Goal: Information Seeking & Learning: Learn about a topic

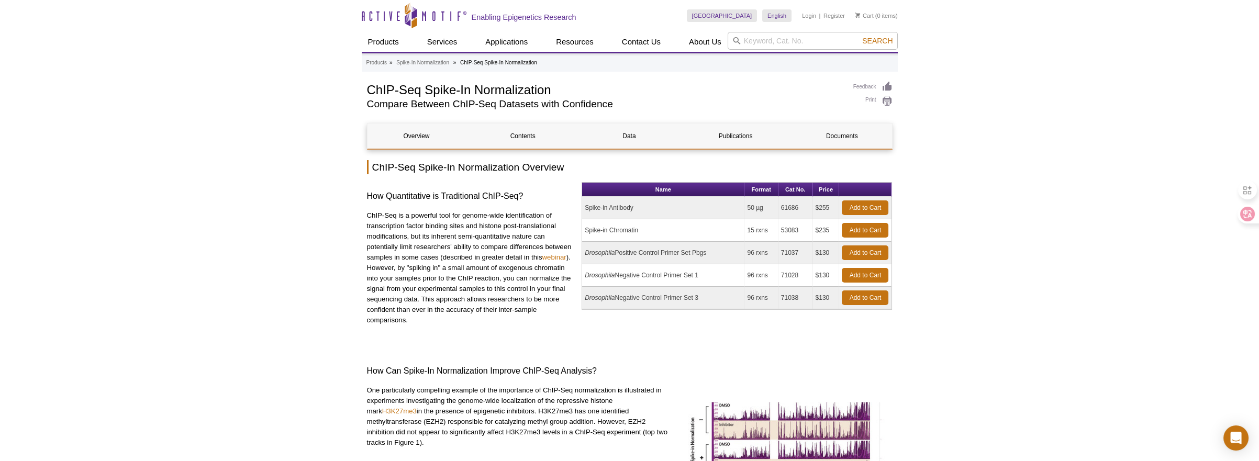
click at [676, 343] on div "Name Format Cat No. Price Spike-in Antibody 50 µg 61686 $255 Add to Cart Spike-…" at bounding box center [736, 263] width 310 height 162
drag, startPoint x: 661, startPoint y: 251, endPoint x: 582, endPoint y: 251, distance: 78.5
click at [582, 251] on td "Drosophila Positive Control Primer Set Pbgs" at bounding box center [663, 253] width 162 height 23
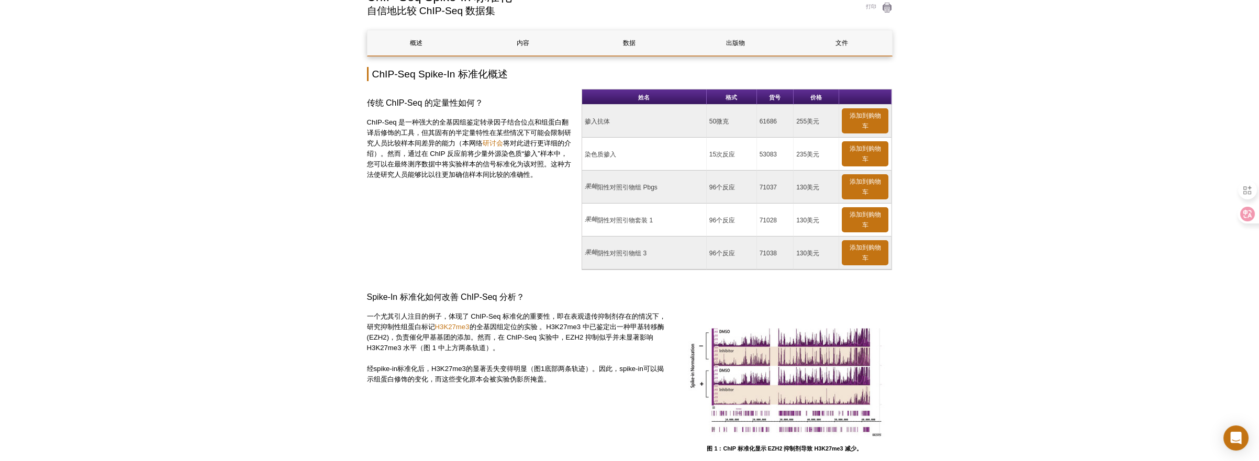
scroll to position [111, 0]
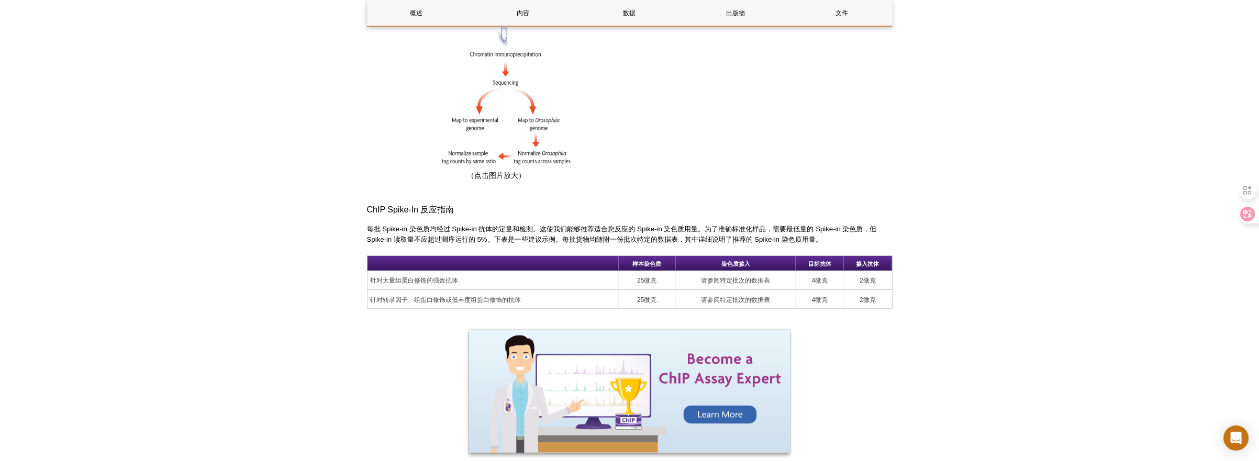
scroll to position [893, 0]
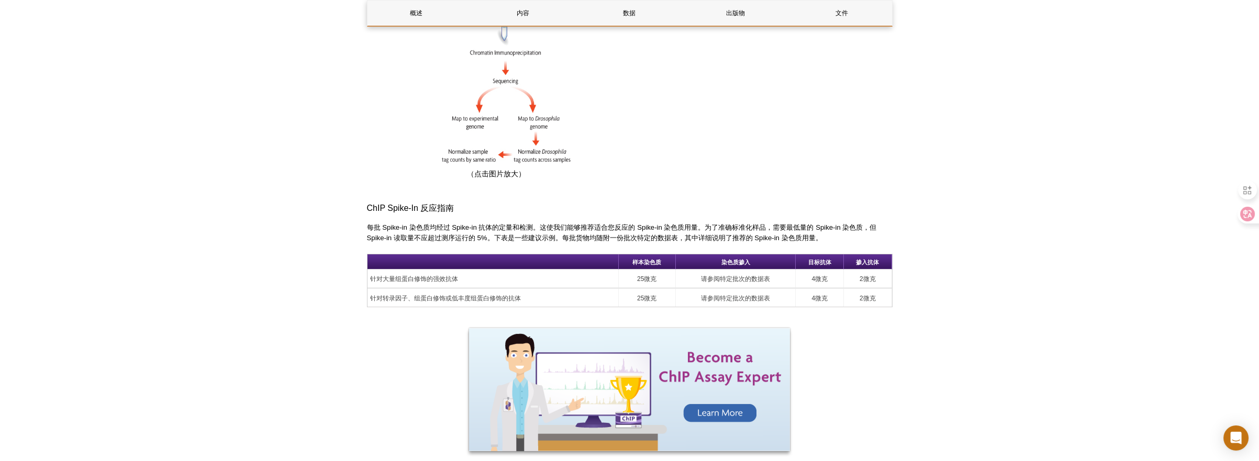
click at [989, 270] on div "Active Motif Logo 促进表观遗传学研究 0 搜索 跳至内容 Active Motif Logo 促进表观遗传学研究 美国 澳大利亚 奥地利 比…" at bounding box center [629, 391] width 1259 height 2569
click at [989, 274] on div "Active Motif Logo 促进表观遗传学研究 0 搜索 跳至内容 Active Motif Logo 促进表观遗传学研究 美国 澳大利亚 奥地利 比…" at bounding box center [629, 391] width 1259 height 2569
click at [934, 329] on div "Active Motif Logo 促进表观遗传学研究 0 搜索 跳至内容 Active Motif Logo 促进表观遗传学研究 美国 澳大利亚 奥地利 比…" at bounding box center [629, 391] width 1259 height 2569
click at [963, 322] on div "Active Motif Logo 促进表观遗传学研究 0 搜索 跳至内容 Active Motif Logo 促进表观遗传学研究 美国 澳大利亚 奥地利 比…" at bounding box center [629, 391] width 1259 height 2569
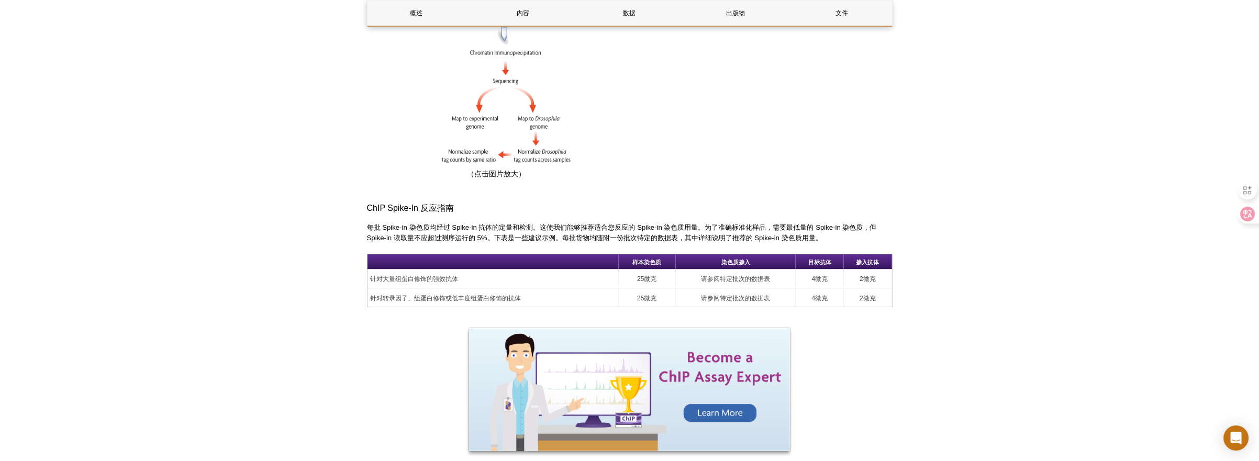
click at [970, 179] on div "Active Motif Logo 促进表观遗传学研究 0 搜索 跳至内容 Active Motif Logo 促进表观遗传学研究 美国 澳大利亚 奥地利 比…" at bounding box center [629, 391] width 1259 height 2569
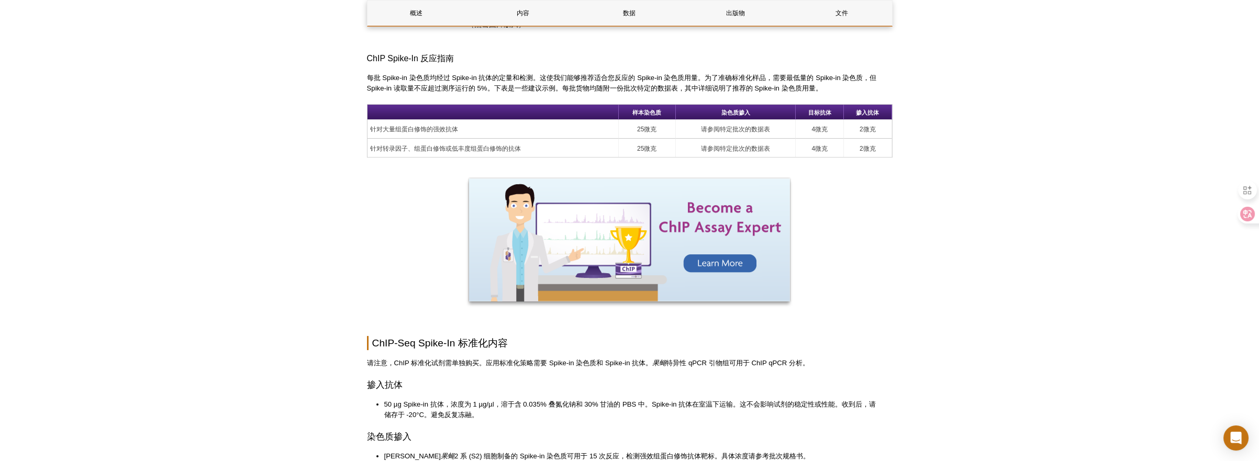
scroll to position [1060, 0]
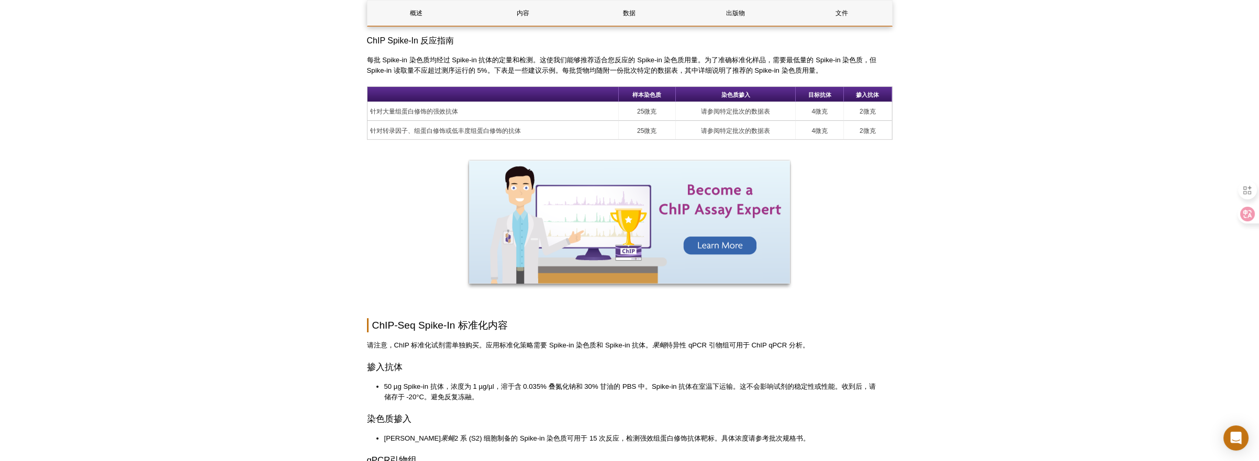
click at [976, 156] on div "Active Motif Logo 促进表观遗传学研究 0 搜索 跳至内容 Active Motif Logo 促进表观遗传学研究 美国 澳大利亚 奥地利 比…" at bounding box center [629, 204] width 1259 height 2528
click at [957, 219] on div "Active Motif Logo 促进表观遗传学研究 0 搜索 跳至内容 Active Motif Logo 促进表观遗传学研究 美国 澳大利亚 奥地利 比…" at bounding box center [629, 204] width 1259 height 2528
click at [996, 211] on div "Active Motif Logo 促进表观遗传学研究 0 搜索 跳至内容 Active Motif Logo 促进表观遗传学研究 美国 澳大利亚 奥地利 比…" at bounding box center [629, 204] width 1259 height 2528
click at [982, 253] on div "Active Motif Logo 促进表观遗传学研究 0 搜索 跳至内容 Active Motif Logo 促进表观遗传学研究 美国 澳大利亚 奥地利 比…" at bounding box center [629, 204] width 1259 height 2528
click at [991, 247] on div "Active Motif Logo 促进表观遗传学研究 0 搜索 跳至内容 Active Motif Logo 促进表观遗传学研究 美国 澳大利亚 奥地利 比…" at bounding box center [629, 204] width 1259 height 2528
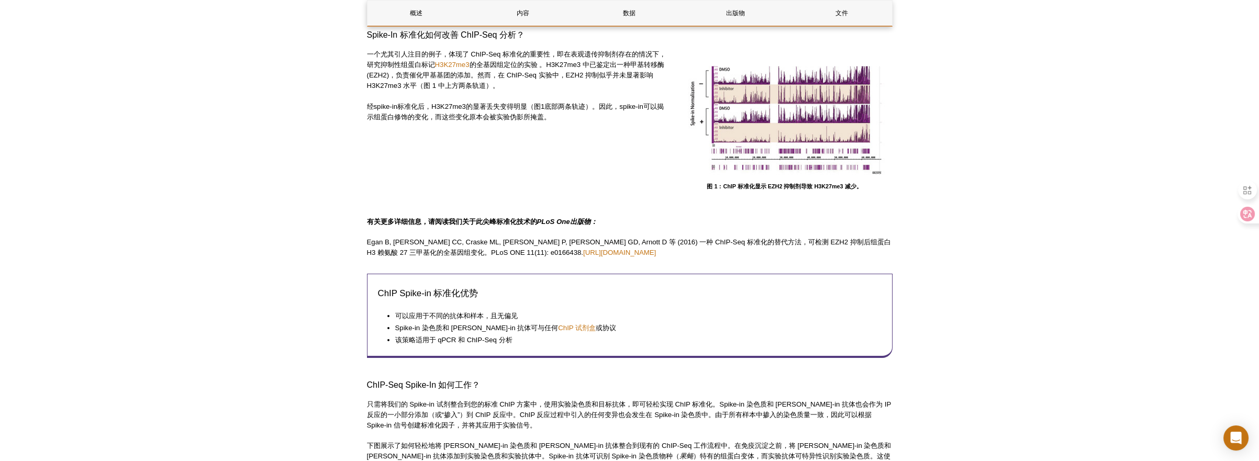
scroll to position [349, 0]
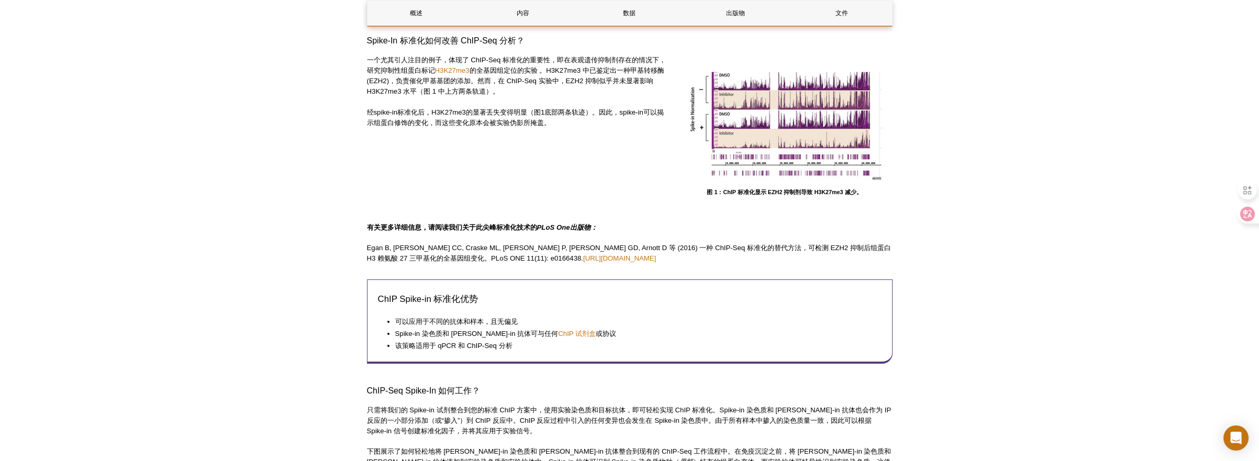
drag, startPoint x: 950, startPoint y: 276, endPoint x: 944, endPoint y: 244, distance: 32.6
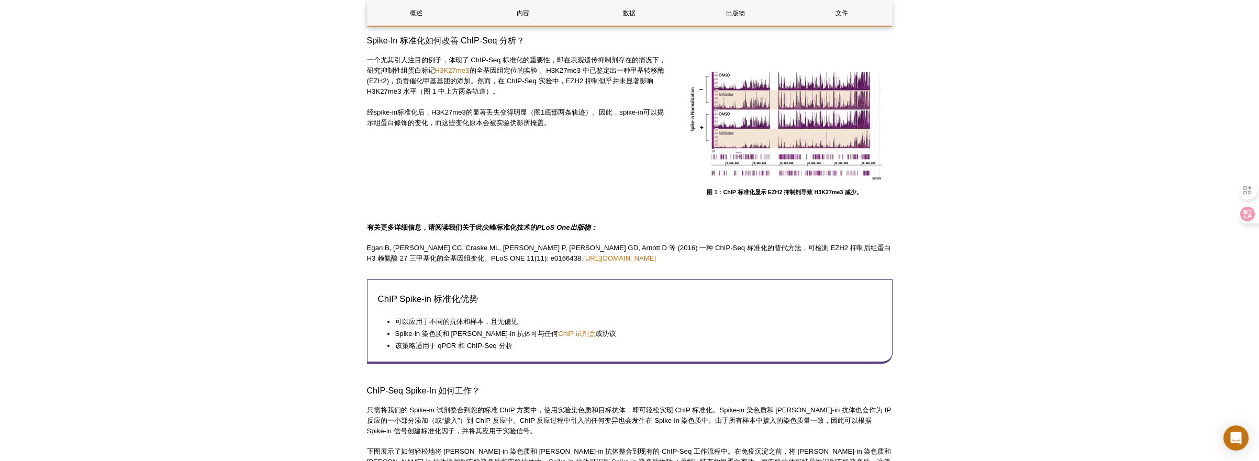
drag, startPoint x: 932, startPoint y: 254, endPoint x: 934, endPoint y: 245, distance: 9.1
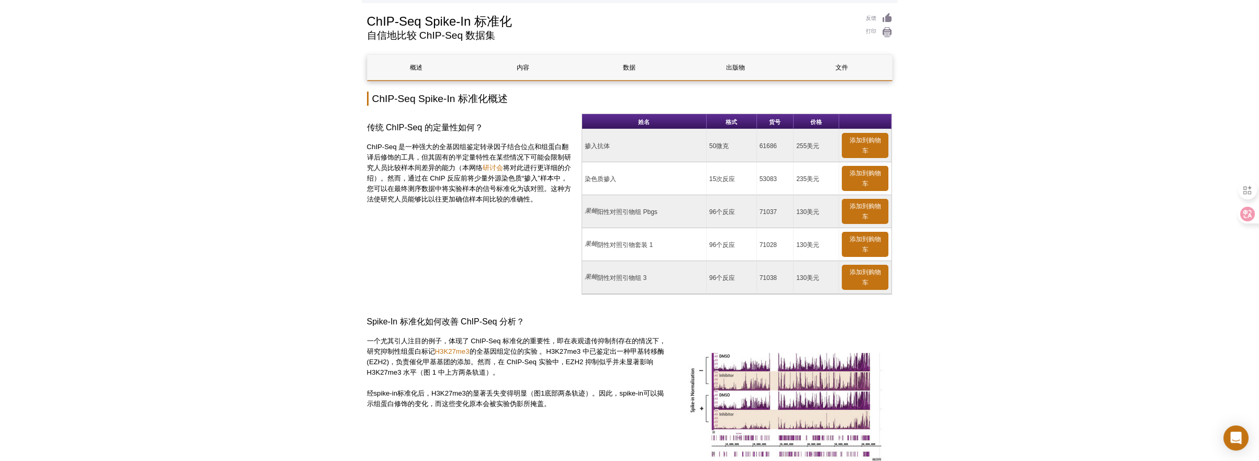
scroll to position [0, 0]
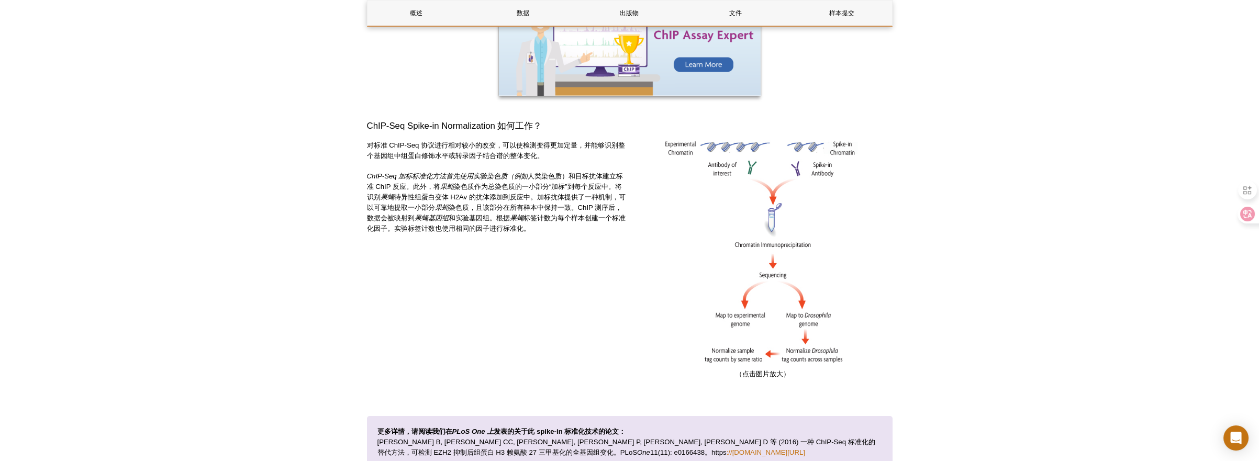
scroll to position [335, 0]
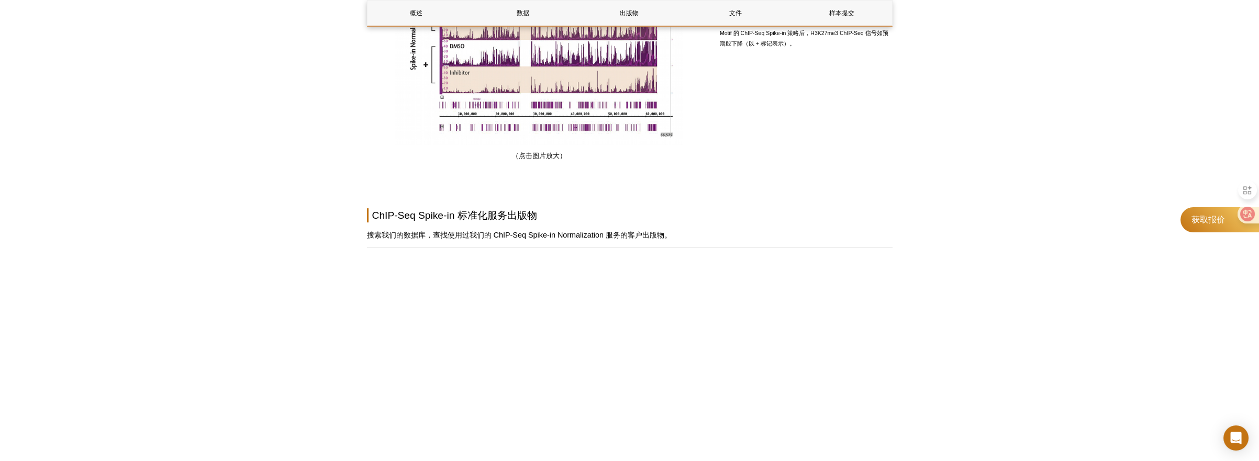
scroll to position [1060, 0]
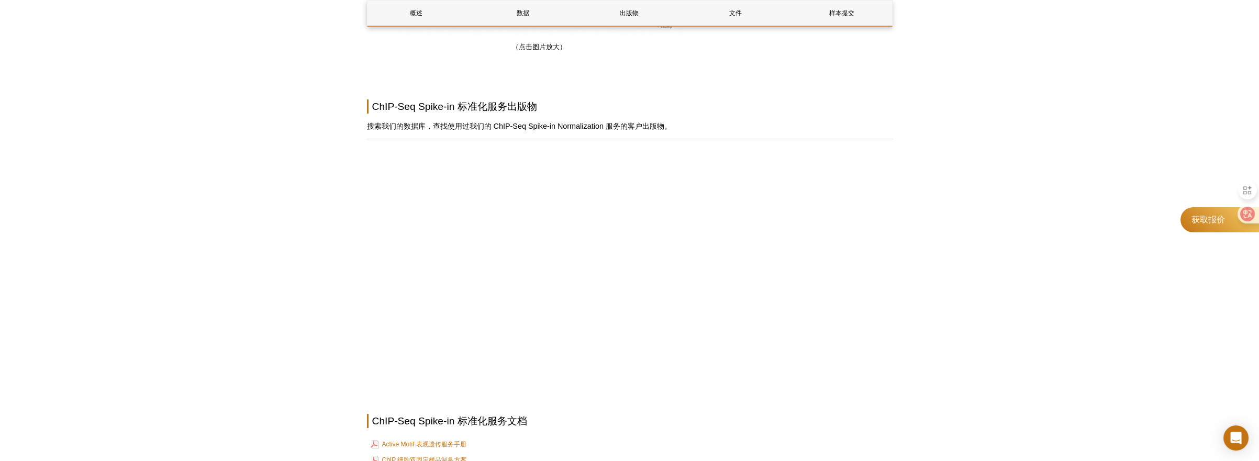
scroll to position [1116, 0]
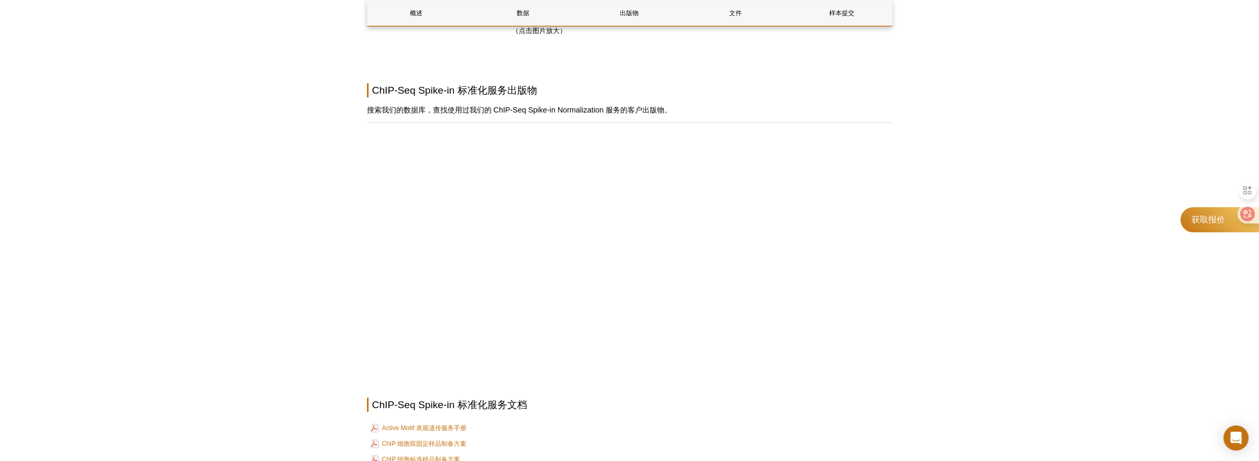
drag, startPoint x: 958, startPoint y: 187, endPoint x: 988, endPoint y: 2, distance: 187.1
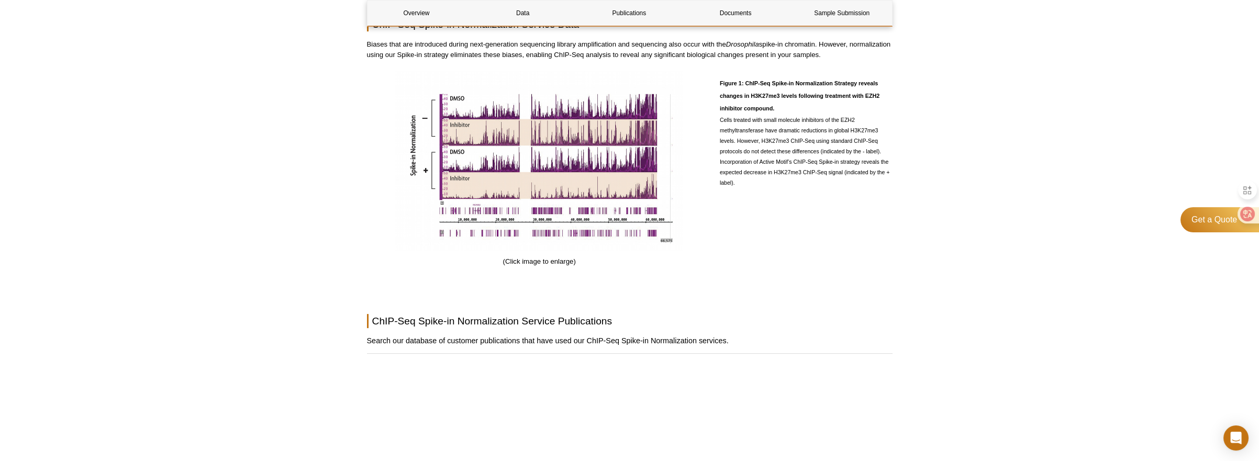
scroll to position [893, 0]
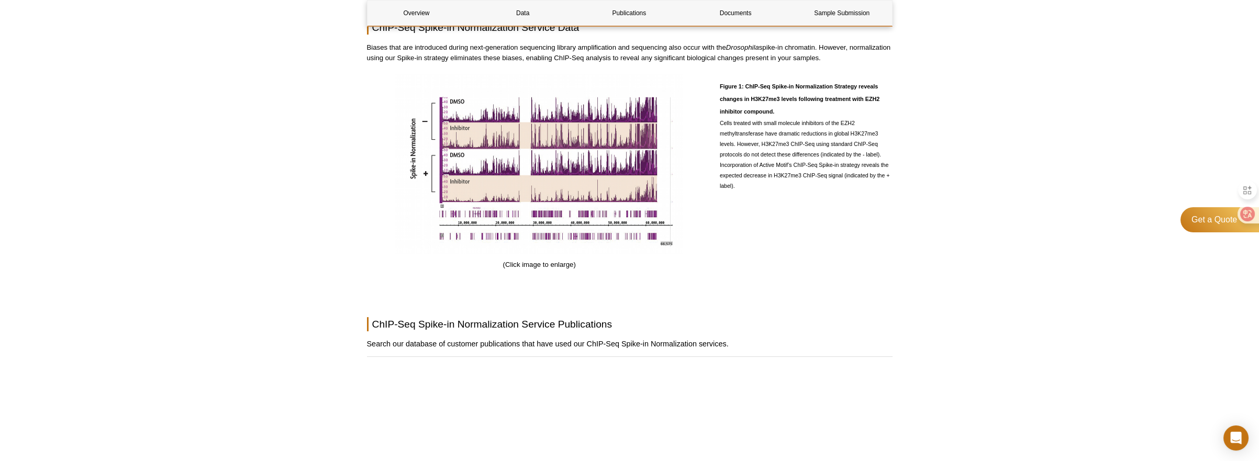
click at [989, 208] on div "Active Motif Logo Enabling Epigenetics Research 0 Search Skip to content Active…" at bounding box center [629, 79] width 1259 height 1945
click at [1154, 105] on div "Active Motif Logo Enabling Epigenetics Research 0 Search Skip to content Active…" at bounding box center [629, 79] width 1259 height 1945
click at [1037, 103] on div "Active Motif Logo Enabling Epigenetics Research 0 Search Skip to content Active…" at bounding box center [629, 79] width 1259 height 1945
